Goal: Information Seeking & Learning: Learn about a topic

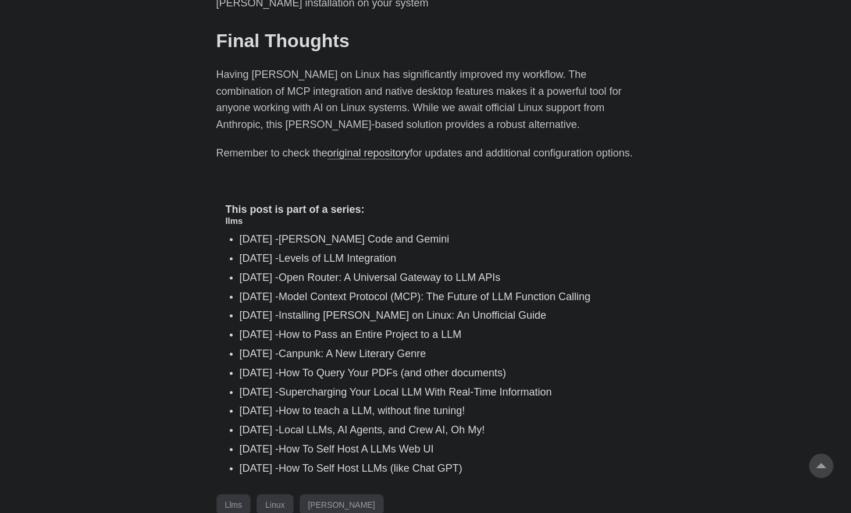
scroll to position [1589, 0]
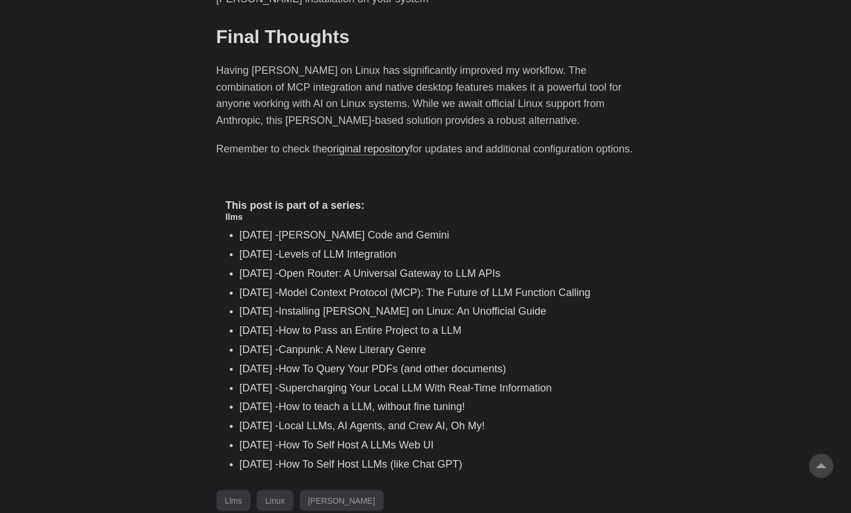
click at [334, 229] on link "[PERSON_NAME] Code and Gemini" at bounding box center [363, 235] width 170 height 12
click at [424, 324] on link "How to Pass an Entire Project to a LLM" at bounding box center [369, 330] width 183 height 12
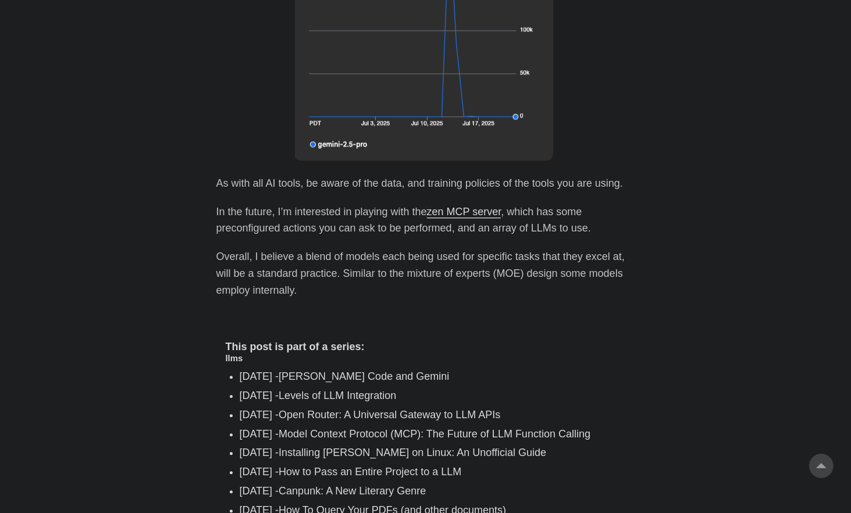
scroll to position [2772, 0]
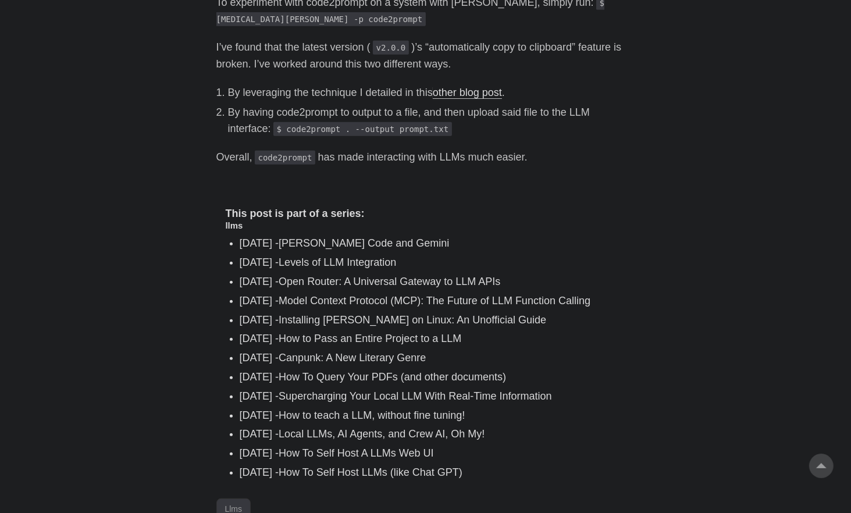
scroll to position [692, 0]
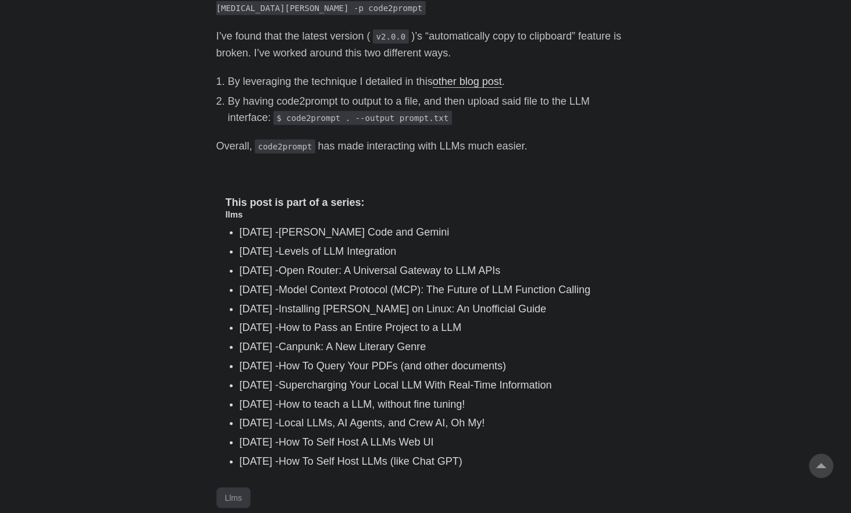
click at [513, 308] on link "Installing [PERSON_NAME] on Linux: An Unofficial Guide" at bounding box center [411, 309] width 267 height 12
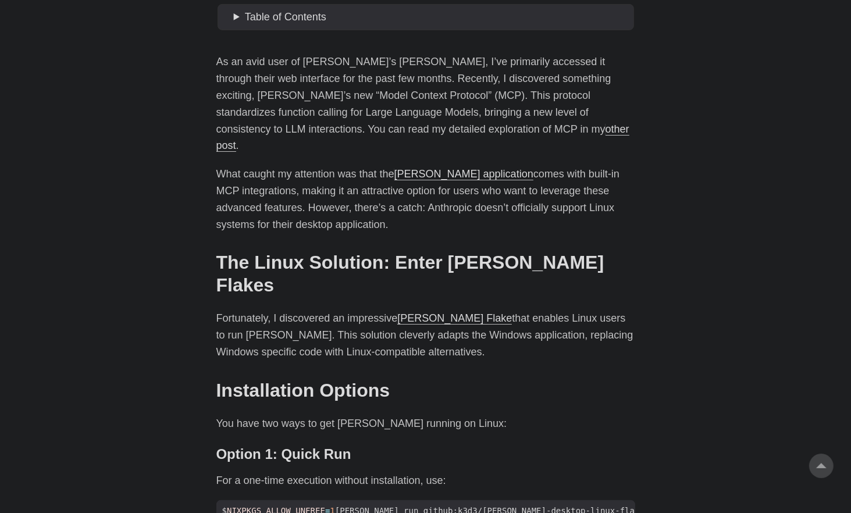
scroll to position [512, 0]
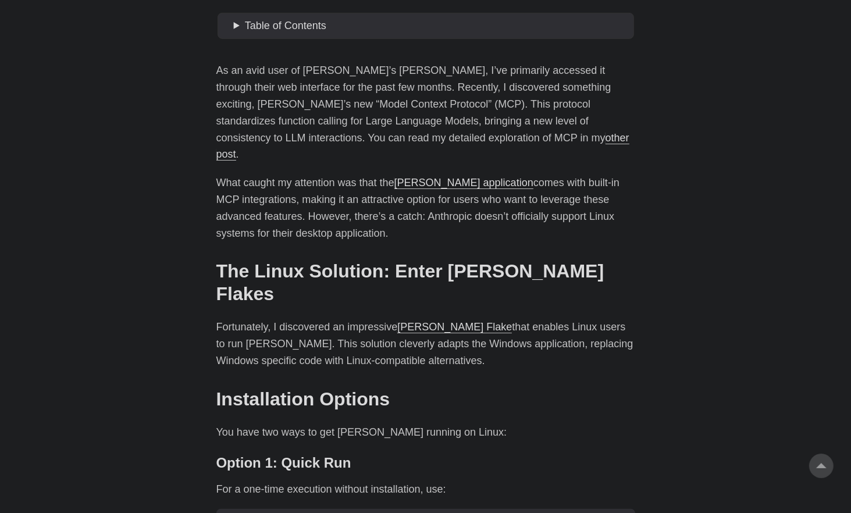
click at [417, 321] on link "Nix Flake" at bounding box center [454, 327] width 115 height 12
